Goal: Task Accomplishment & Management: Complete application form

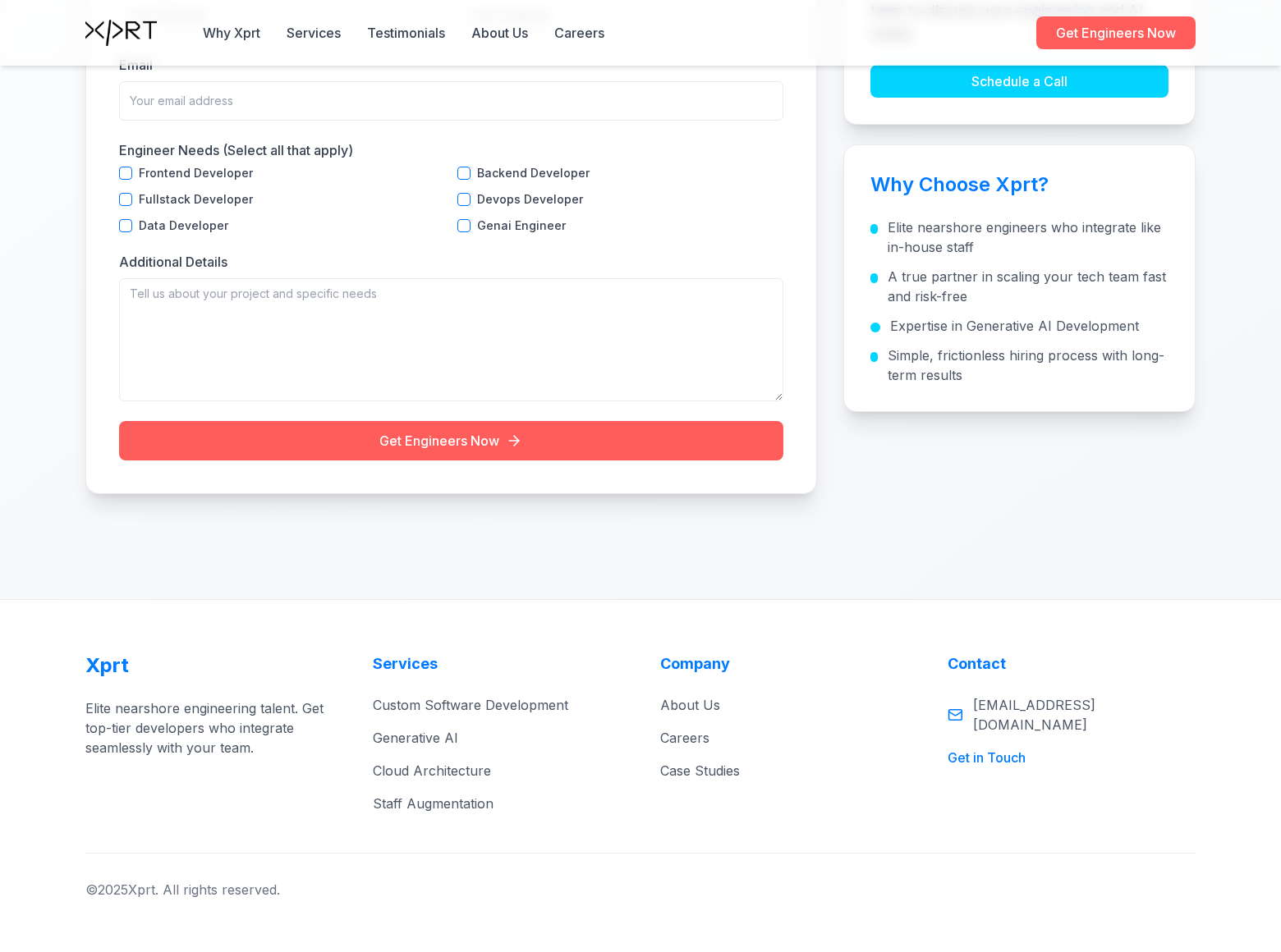
scroll to position [5091, 0]
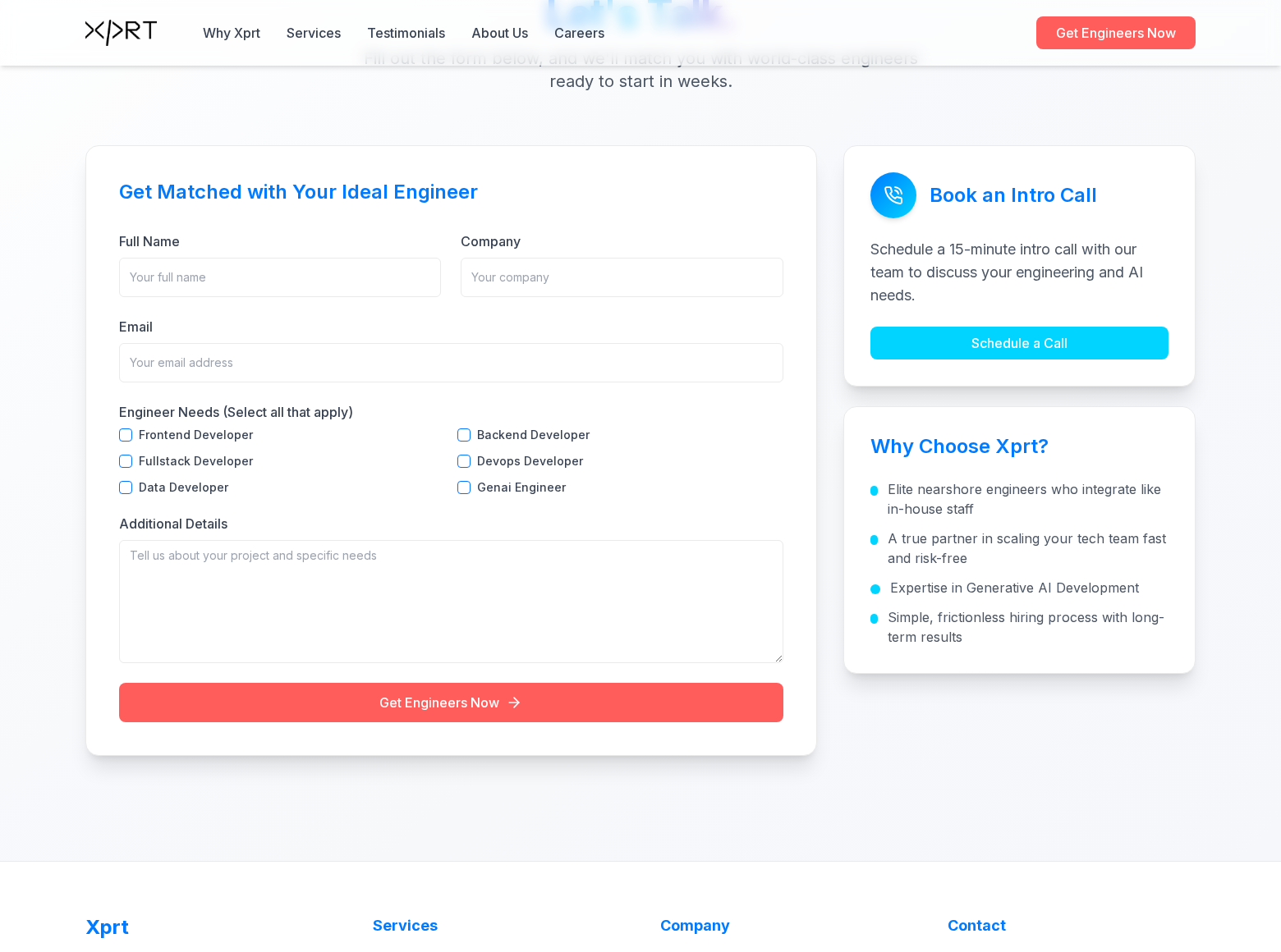
click at [113, 434] on div "Get Matched with Your Ideal Engineer Full Name Company Email Engineer Needs (Se…" at bounding box center [451, 450] width 732 height 610
click at [451, 434] on div "Frontend Developer Backend Developer Fullstack Developer Devops Developer Data …" at bounding box center [451, 461] width 664 height 66
click at [113, 460] on div "Get Matched with Your Ideal Engineer Full Name Company Email Engineer Needs (Se…" at bounding box center [451, 450] width 732 height 610
click at [451, 460] on div "Frontend Developer Backend Developer Fullstack Developer Devops Developer Data …" at bounding box center [451, 461] width 664 height 66
click at [113, 487] on div "Get Matched with Your Ideal Engineer Full Name Company Email Engineer Needs (Se…" at bounding box center [451, 450] width 732 height 610
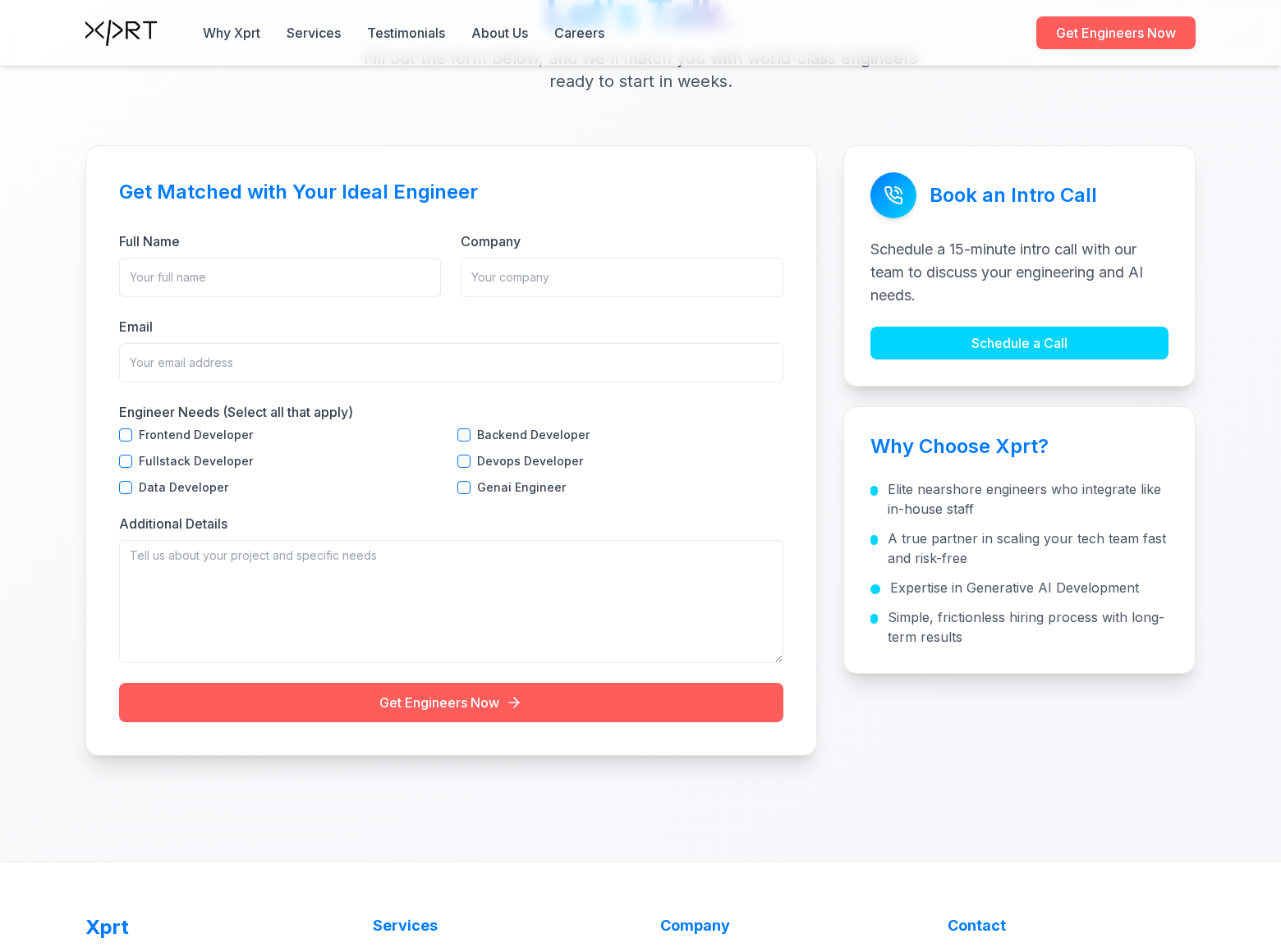
click at [451, 487] on div "Frontend Developer Backend Developer Fullstack Developer Devops Developer Data …" at bounding box center [451, 461] width 664 height 66
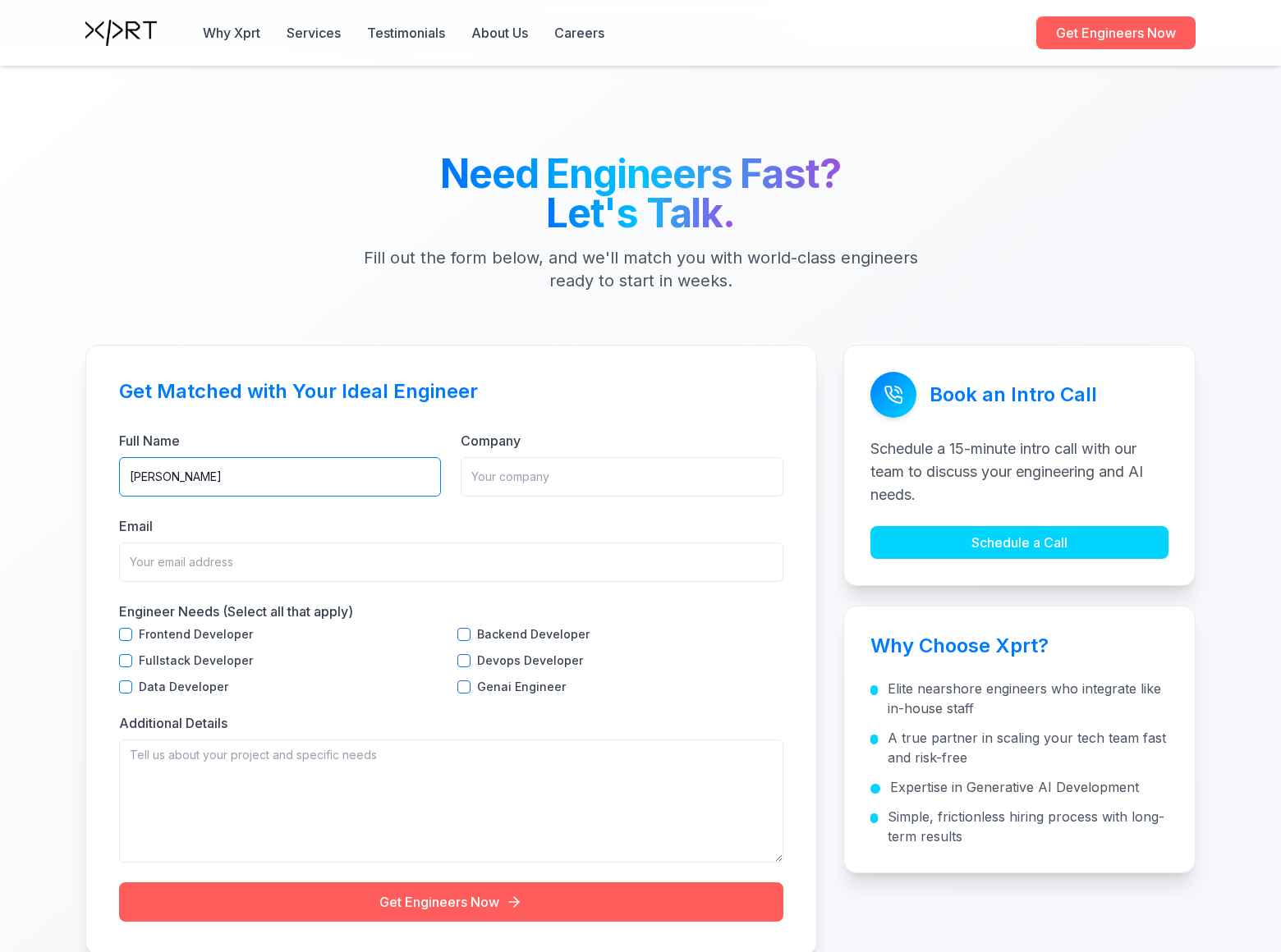
type input "[PERSON_NAME]"
type input "DominatingKeywords"
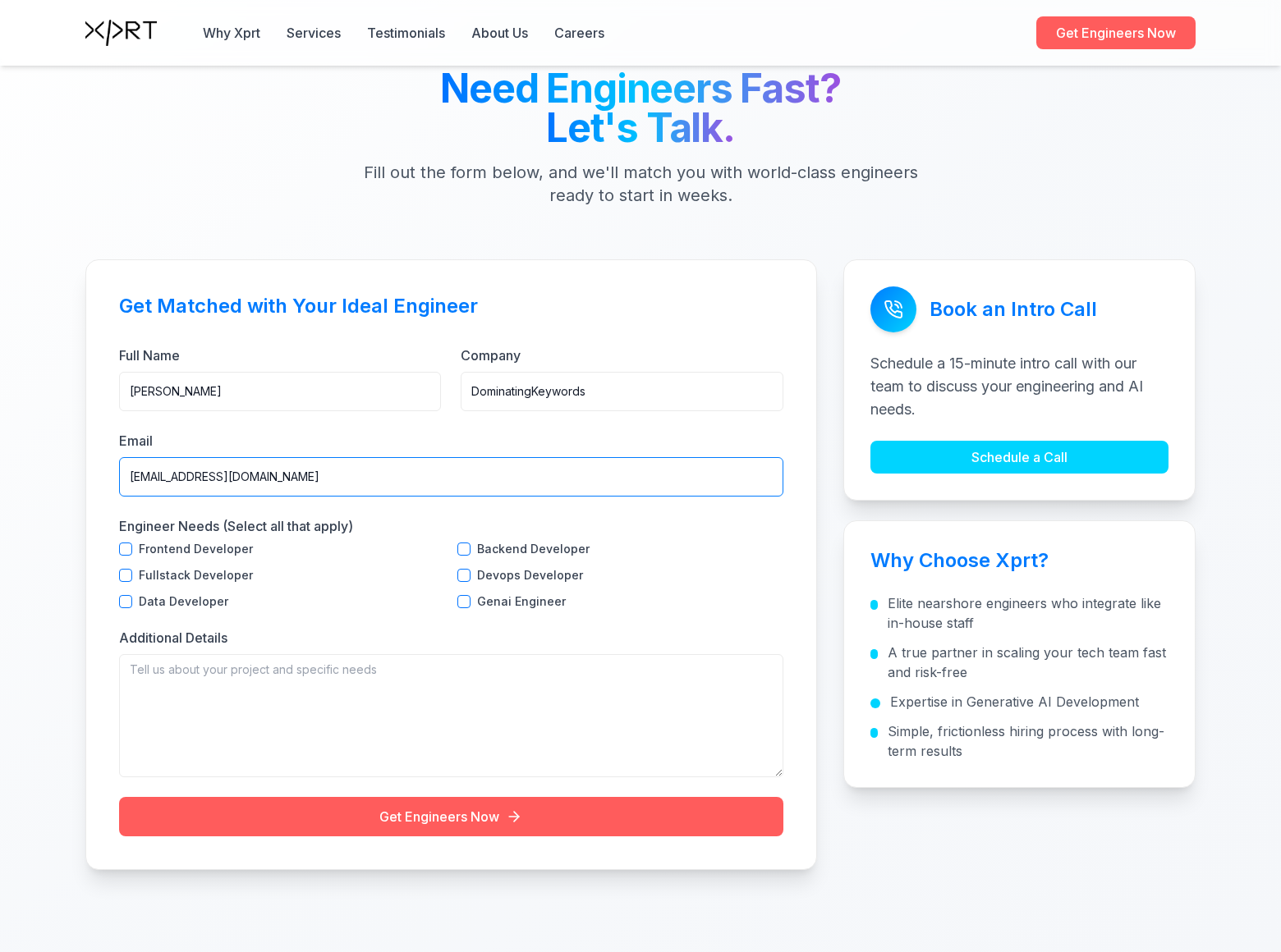
type input "[EMAIL_ADDRESS][DOMAIN_NAME]"
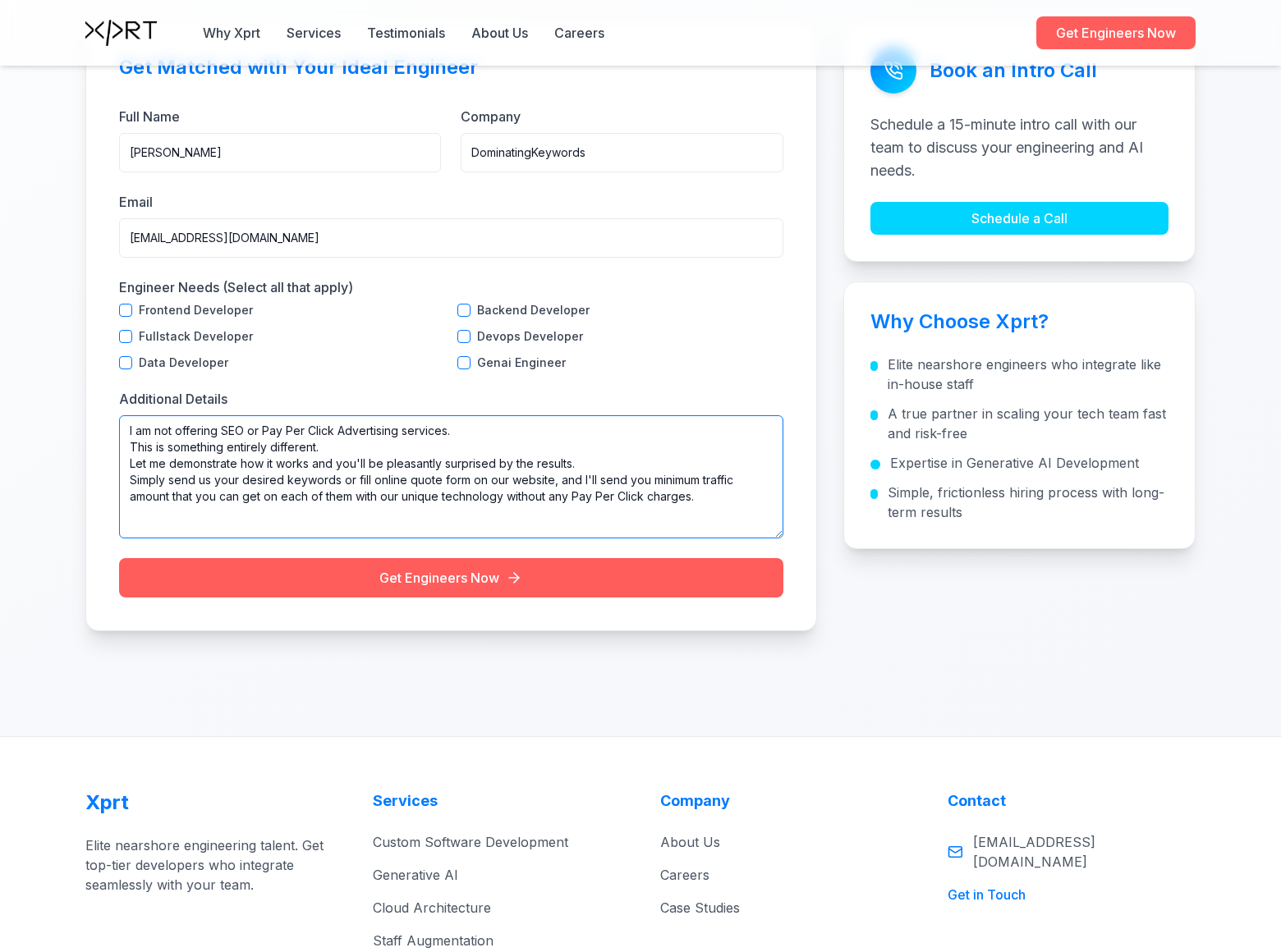
type textarea "I am not offering SEO or Pay Per Click Advertising services. This is something …"
click at [451, 577] on button "Get Engineers Now" at bounding box center [451, 578] width 664 height 40
